Goal: Task Accomplishment & Management: Manage account settings

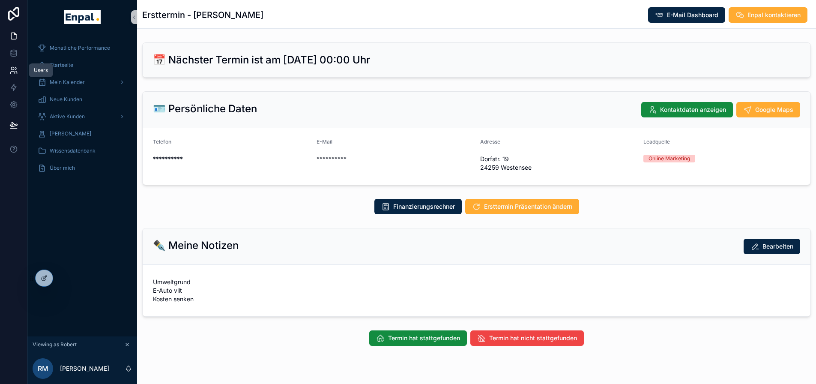
click at [13, 72] on icon at bounding box center [12, 73] width 4 height 2
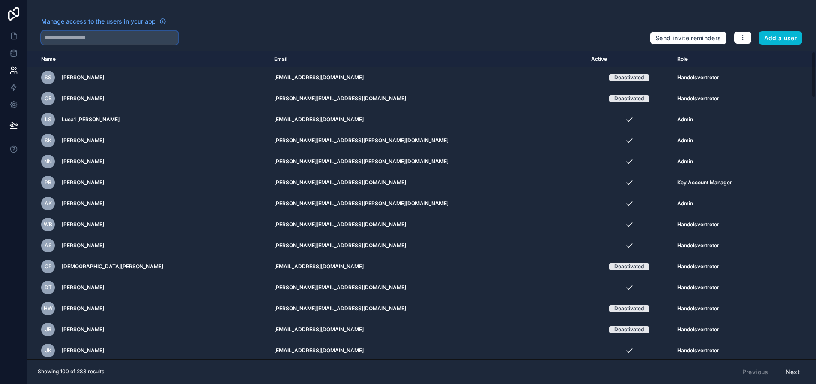
click at [119, 42] on input "text" at bounding box center [109, 38] width 137 height 14
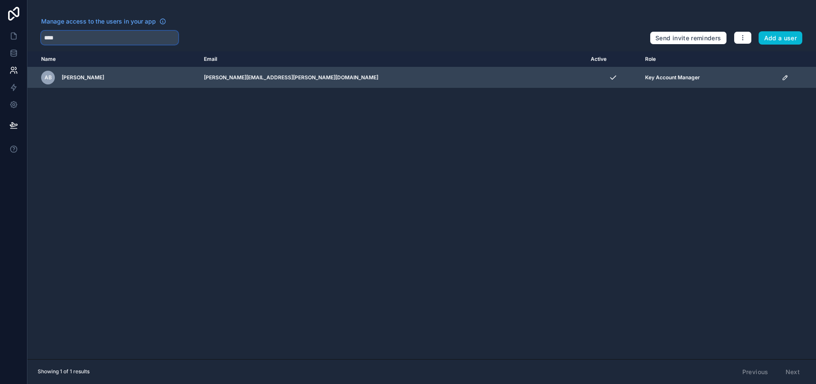
type input "****"
click at [782, 76] on div "scrollable content" at bounding box center [796, 77] width 29 height 7
click at [786, 76] on icon "scrollable content" at bounding box center [786, 76] width 1 height 1
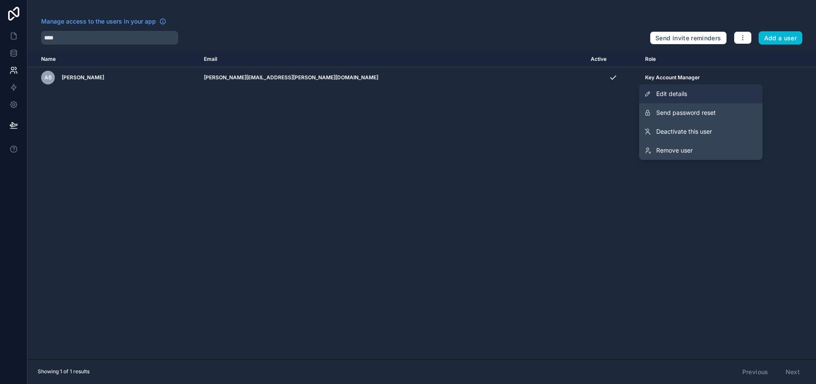
click at [716, 95] on link "Edit details" at bounding box center [700, 93] width 123 height 19
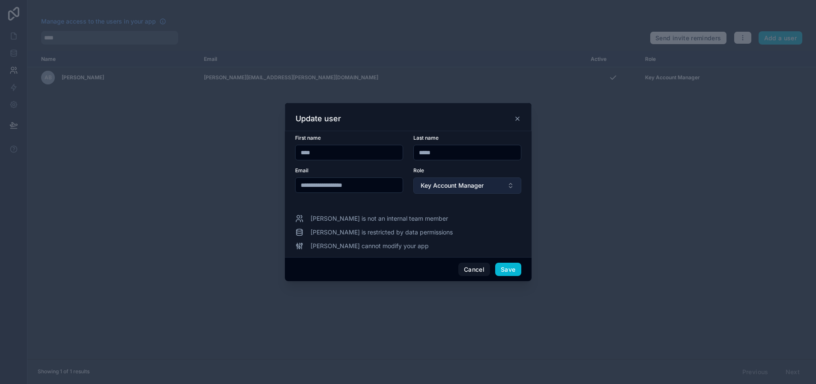
click at [468, 194] on button "Key Account Manager" at bounding box center [467, 185] width 108 height 16
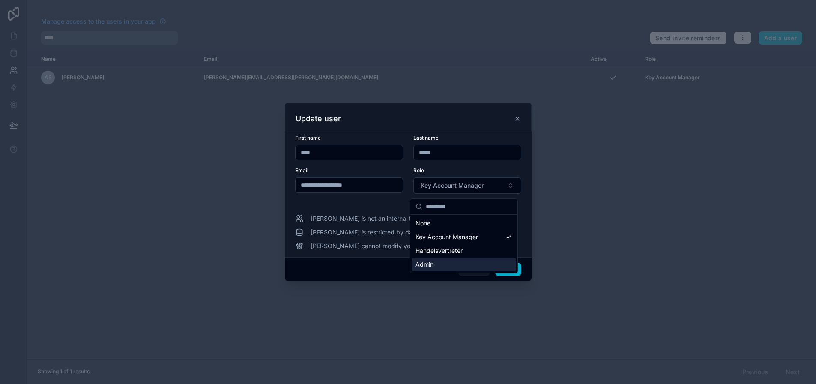
click at [451, 263] on div "Admin" at bounding box center [464, 264] width 104 height 14
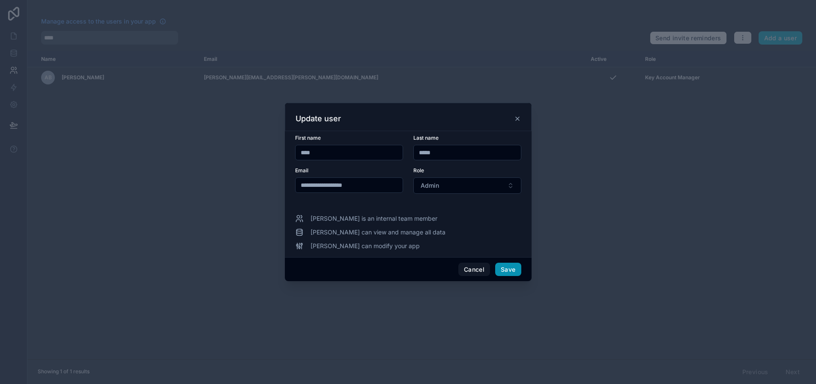
click at [509, 272] on button "Save" at bounding box center [508, 270] width 26 height 14
